Goal: Transaction & Acquisition: Book appointment/travel/reservation

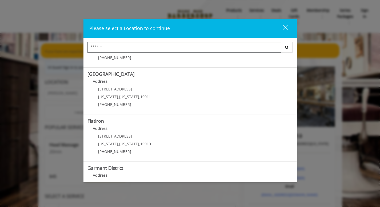
scroll to position [111, 0]
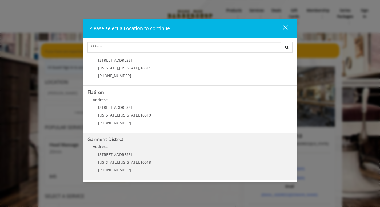
click at [137, 153] on p "1400 Broadway" at bounding box center [124, 155] width 53 height 4
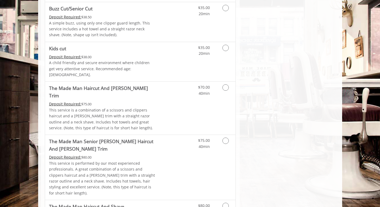
scroll to position [347, 0]
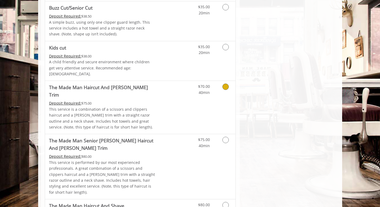
click at [158, 86] on link "Discounted Price" at bounding box center [172, 107] width 32 height 53
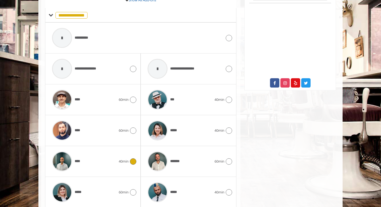
scroll to position [284, 0]
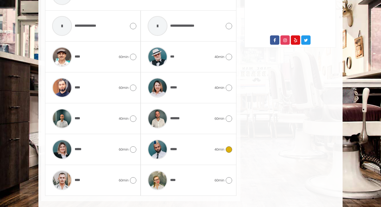
click at [169, 147] on div at bounding box center [157, 149] width 25 height 25
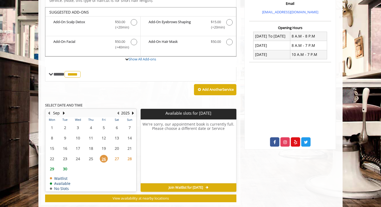
scroll to position [182, 0]
click at [53, 165] on span "29" at bounding box center [52, 169] width 8 height 8
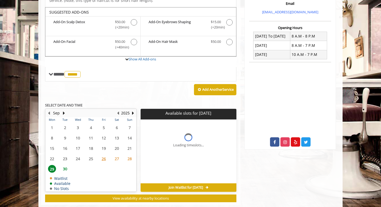
scroll to position [185, 0]
